Goal: Information Seeking & Learning: Learn about a topic

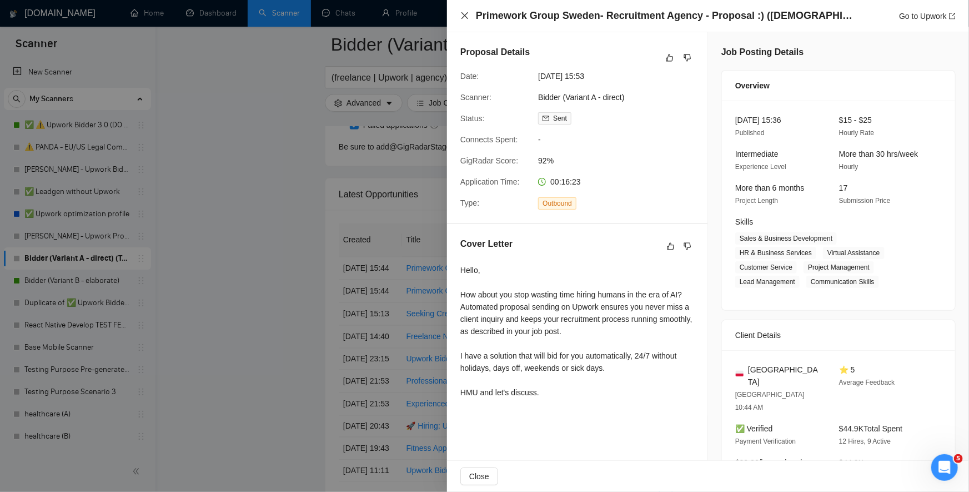
click at [468, 13] on icon "close" at bounding box center [464, 15] width 9 height 9
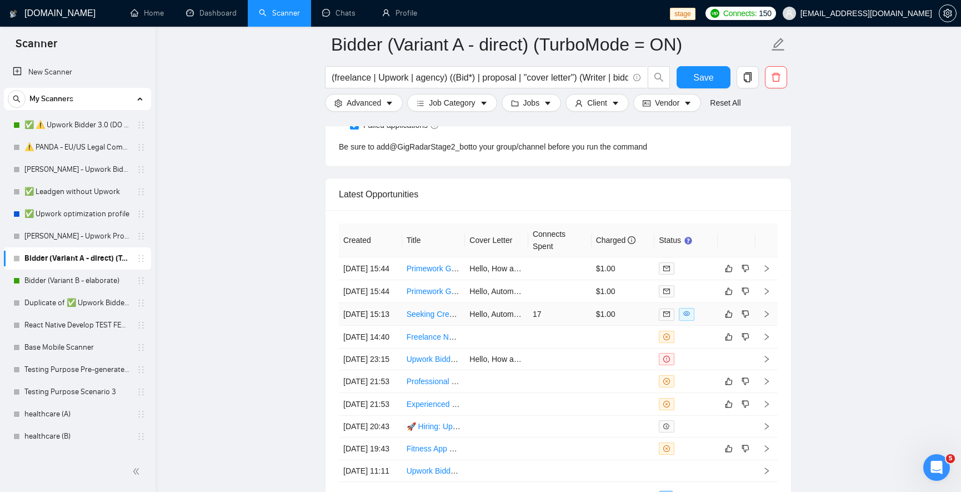
click at [548, 325] on td "17" at bounding box center [559, 314] width 63 height 23
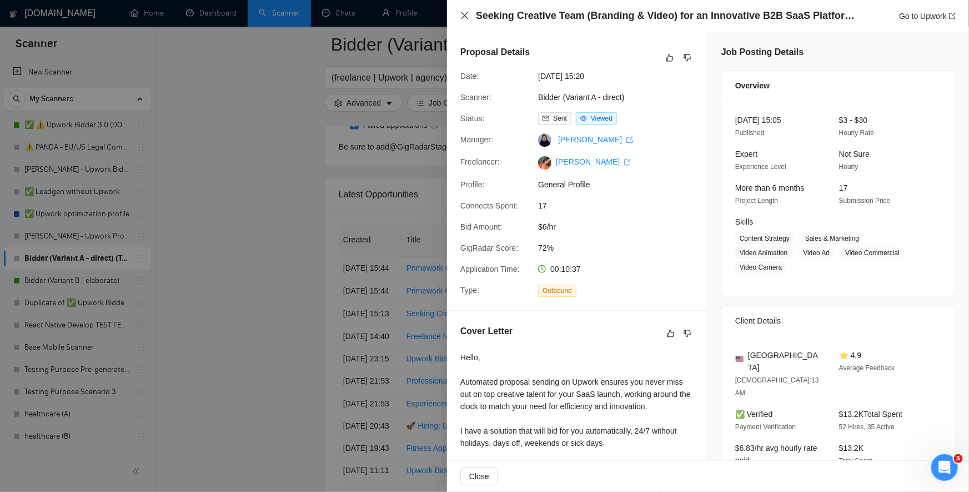
click at [467, 18] on icon "close" at bounding box center [464, 15] width 9 height 9
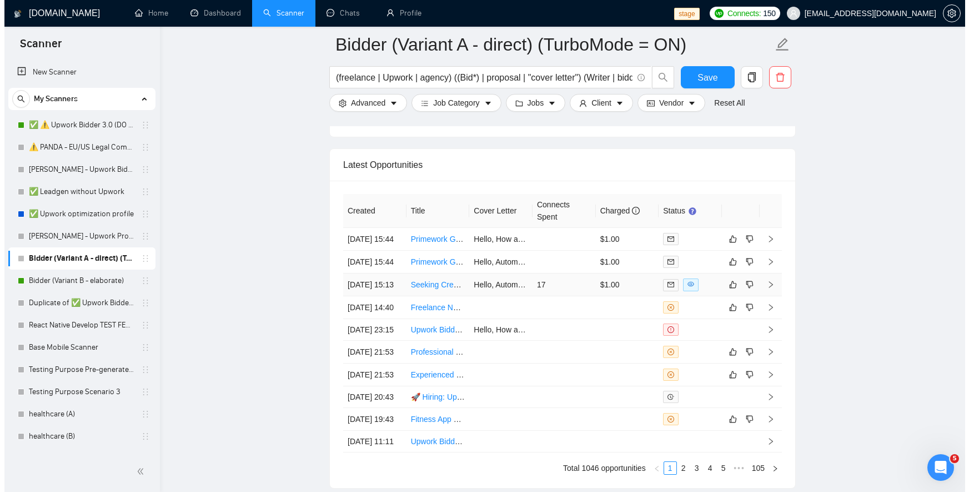
scroll to position [2958, 0]
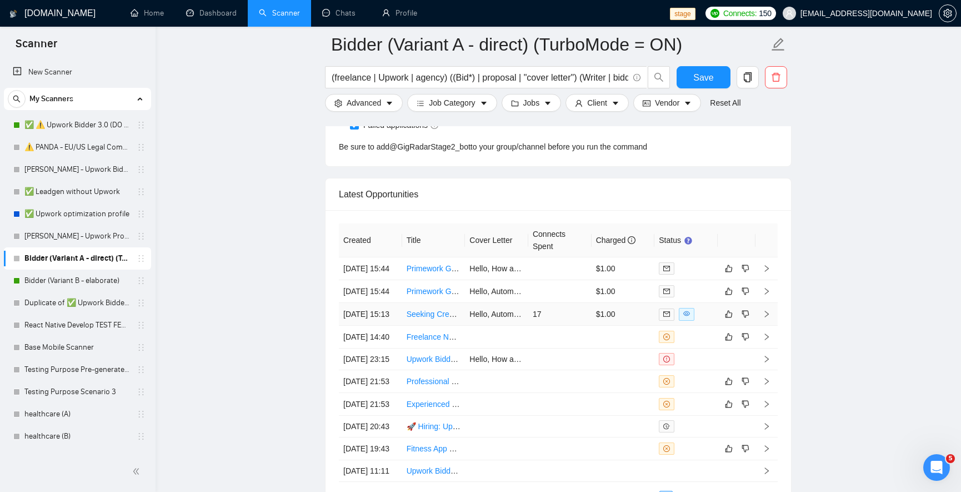
click at [489, 325] on td "Hello, Automated proposal sending on Upwork ensures you never miss out on top c…" at bounding box center [496, 314] width 63 height 23
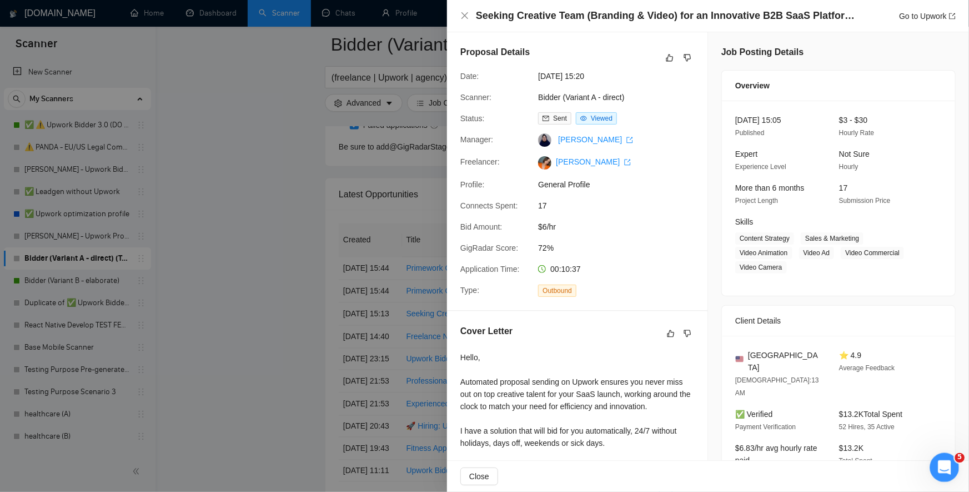
click at [758, 410] on div "United States SANTA FE 10:13 AM ⭐ 4.9 Average Feedback ✅ Verified Payment Verif…" at bounding box center [838, 418] width 233 height 166
